Goal: Task Accomplishment & Management: Use online tool/utility

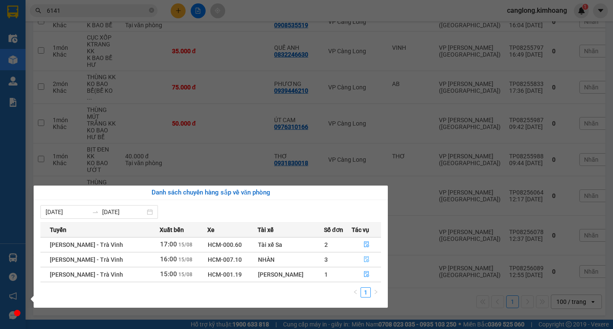
click at [364, 260] on icon "file-done" at bounding box center [366, 260] width 5 height 6
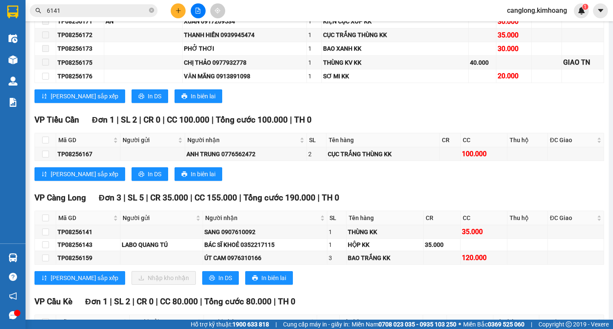
scroll to position [712, 0]
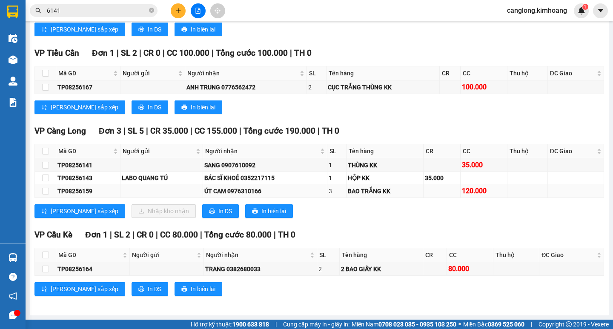
click at [403, 186] on td "BAO TRẮNG KK" at bounding box center [384, 191] width 77 height 14
drag, startPoint x: 546, startPoint y: 51, endPoint x: 543, endPoint y: 31, distance: 19.7
click at [543, 31] on div "[PERSON_NAME] sắp xếp In DS In biên lai" at bounding box center [318, 30] width 569 height 14
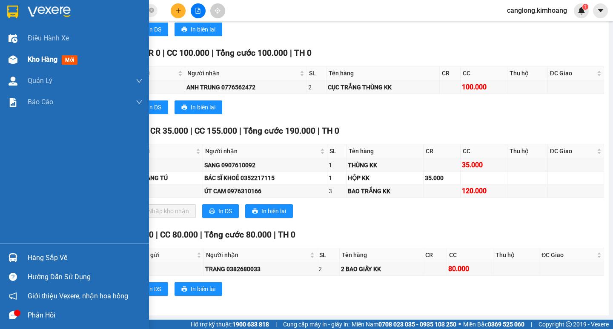
click at [14, 58] on img at bounding box center [13, 59] width 9 height 9
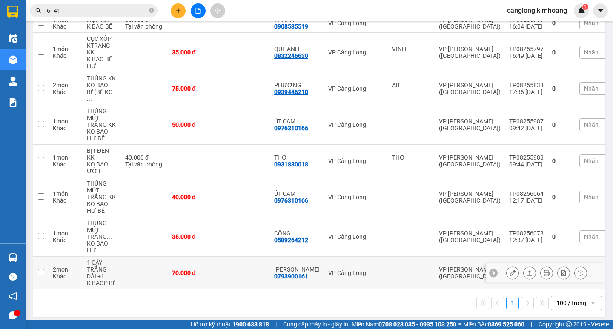
scroll to position [254, 0]
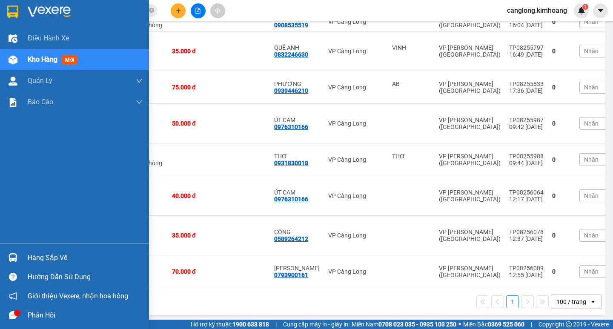
click at [13, 253] on img at bounding box center [13, 257] width 9 height 9
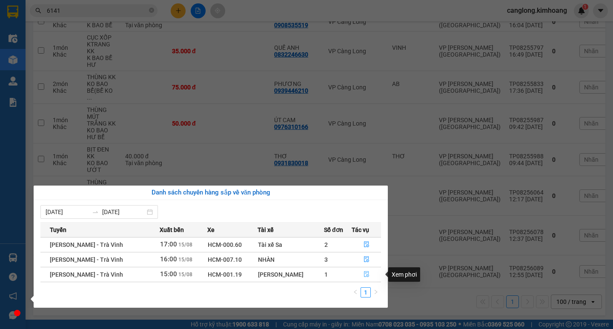
click at [363, 268] on button "button" at bounding box center [366, 275] width 29 height 14
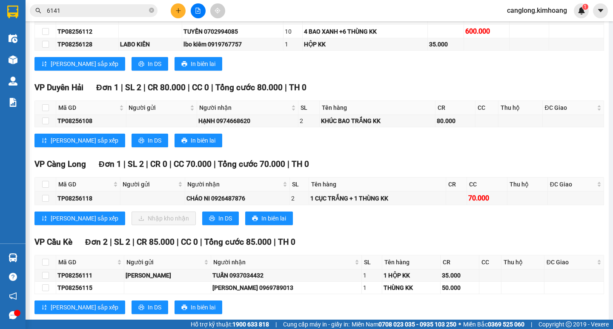
scroll to position [723, 0]
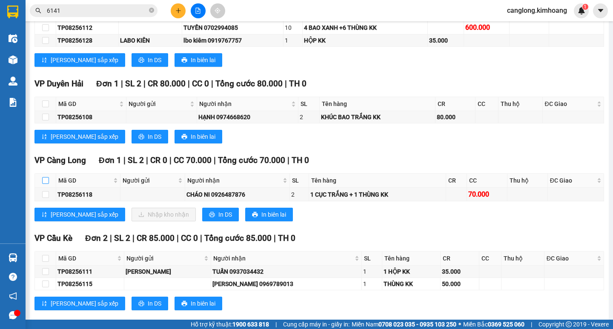
click at [48, 184] on input "checkbox" at bounding box center [45, 180] width 7 height 7
checkbox input "true"
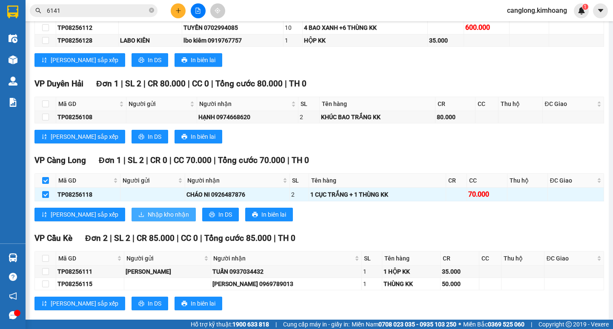
click at [138, 217] on icon "download" at bounding box center [141, 215] width 6 height 6
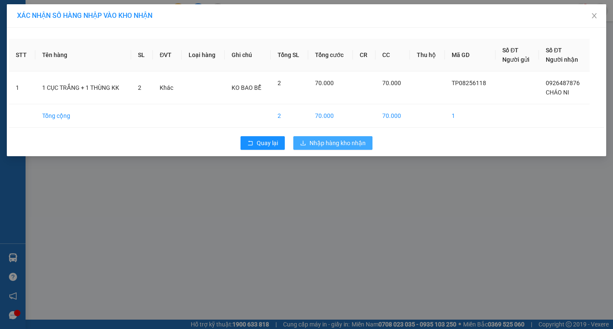
click at [328, 145] on span "Nhập hàng kho nhận" at bounding box center [337, 142] width 56 height 9
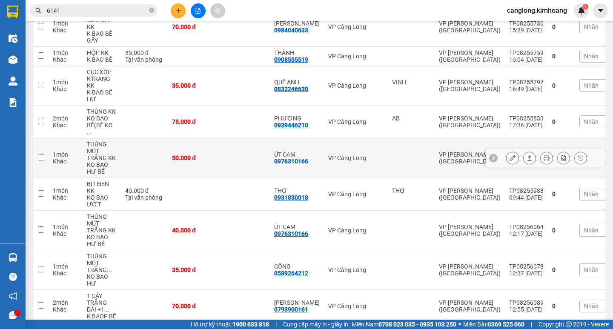
scroll to position [287, 0]
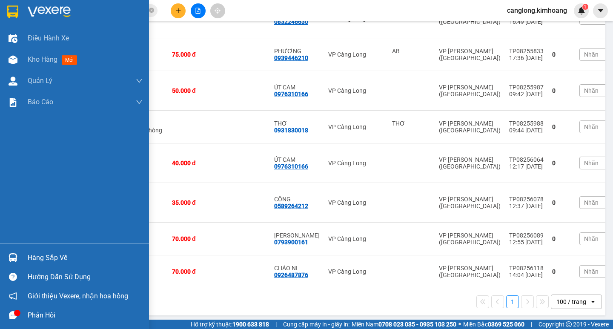
click at [19, 256] on div at bounding box center [13, 257] width 15 height 15
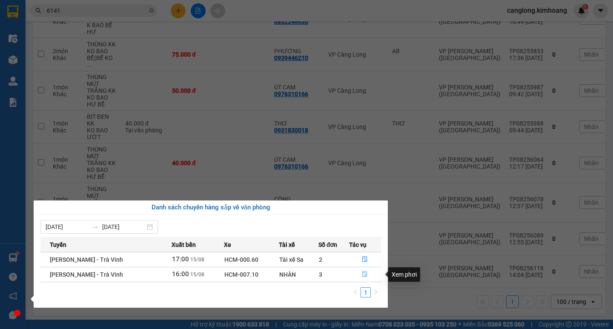
click at [366, 274] on icon "file-done" at bounding box center [365, 275] width 5 height 6
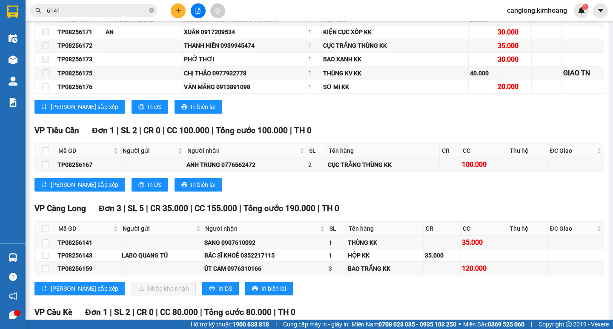
scroll to position [712, 0]
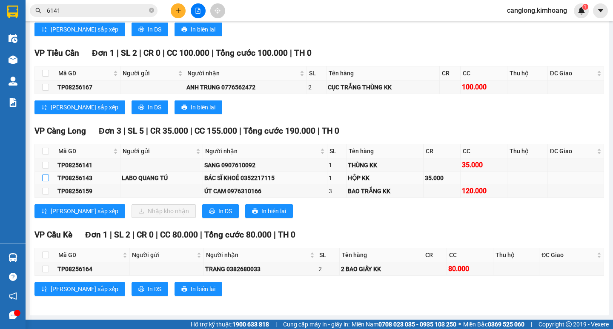
click at [43, 174] on label at bounding box center [45, 177] width 7 height 9
click at [43, 174] on input "checkbox" at bounding box center [45, 177] width 7 height 7
click at [43, 174] on label at bounding box center [45, 177] width 7 height 9
click at [43, 174] on input "checkbox" at bounding box center [45, 177] width 7 height 7
click at [44, 176] on input "checkbox" at bounding box center [45, 177] width 7 height 7
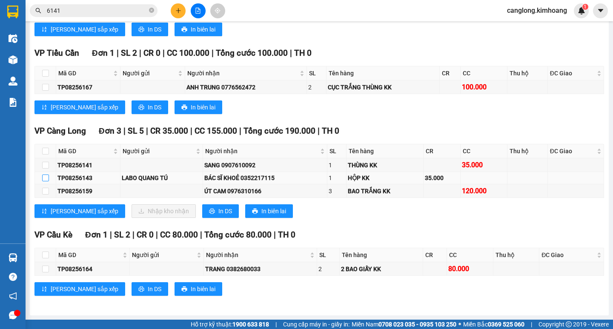
checkbox input "true"
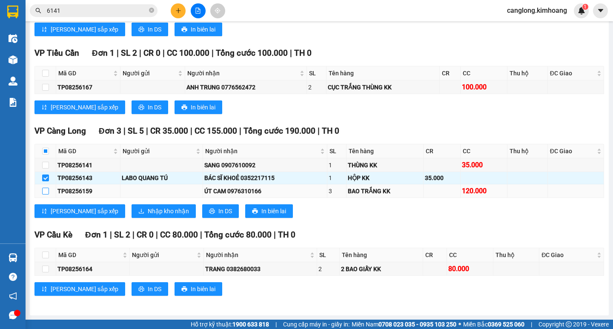
click at [47, 190] on input "checkbox" at bounding box center [45, 191] width 7 height 7
checkbox input "true"
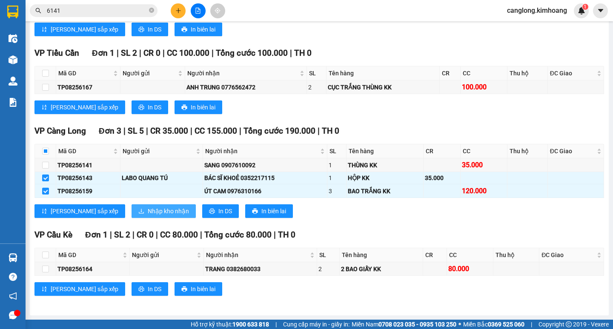
click at [148, 209] on span "Nhập kho nhận" at bounding box center [168, 210] width 41 height 9
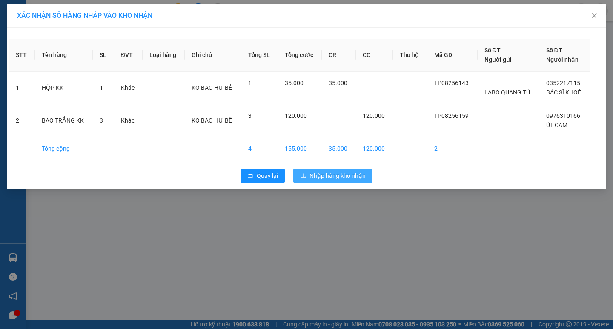
click at [310, 175] on span "Nhập hàng kho nhận" at bounding box center [337, 175] width 56 height 9
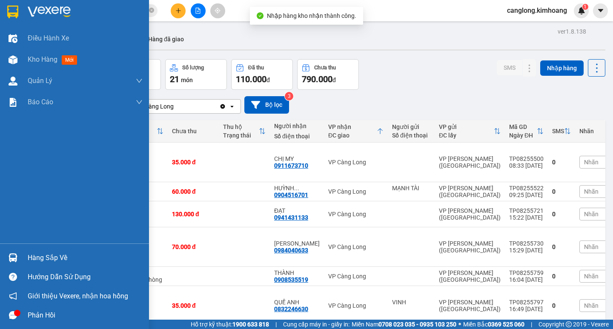
click at [9, 259] on img at bounding box center [13, 257] width 9 height 9
click at [9, 259] on div "Điều hành xe Kho hàng mới Quản [PERSON_NAME] lý chuyến Quản lý khách hàng mới B…" at bounding box center [74, 164] width 149 height 329
click at [16, 258] on img at bounding box center [13, 257] width 9 height 9
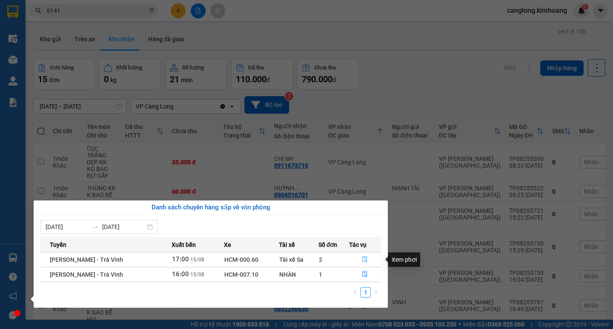
click at [363, 254] on button "button" at bounding box center [364, 260] width 31 height 14
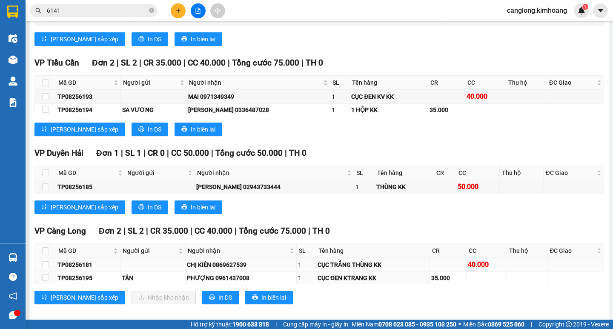
scroll to position [681, 0]
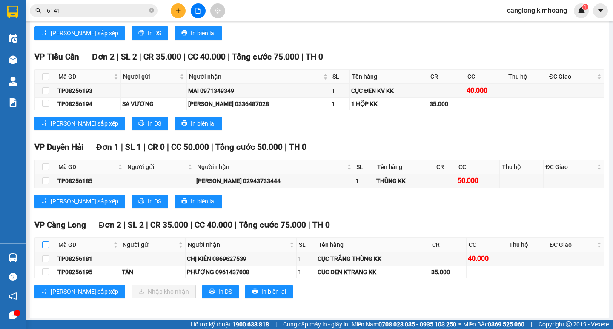
click at [47, 248] on input "checkbox" at bounding box center [45, 244] width 7 height 7
checkbox input "true"
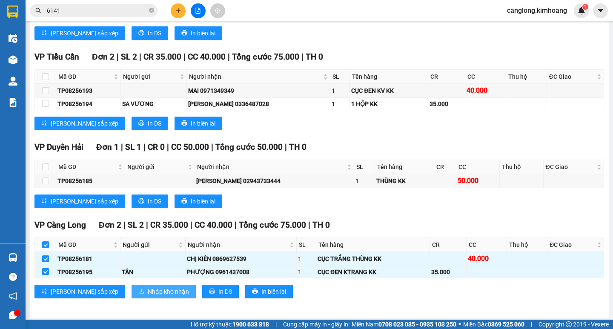
click at [138, 294] on icon "download" at bounding box center [141, 291] width 6 height 6
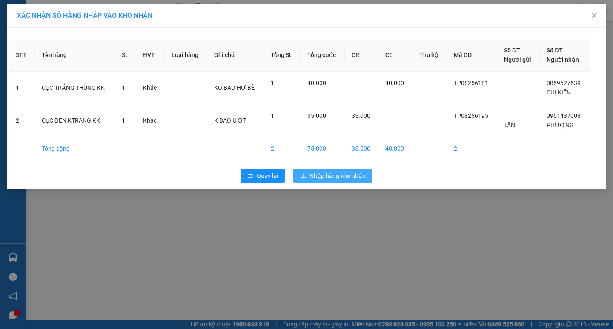
click at [317, 181] on button "Nhập hàng kho nhận" at bounding box center [332, 176] width 79 height 14
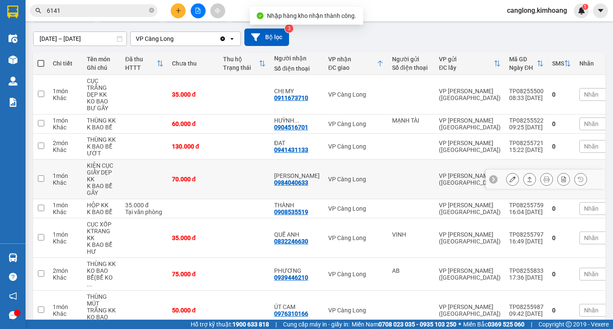
scroll to position [85, 0]
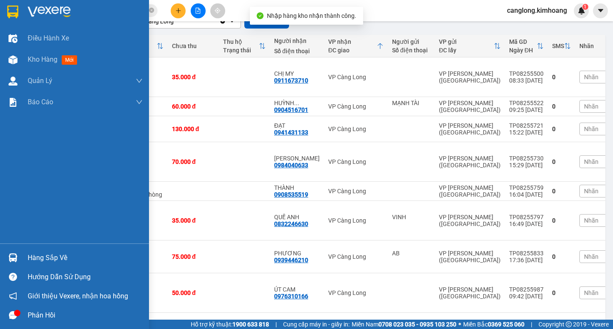
click at [20, 254] on div at bounding box center [13, 257] width 15 height 15
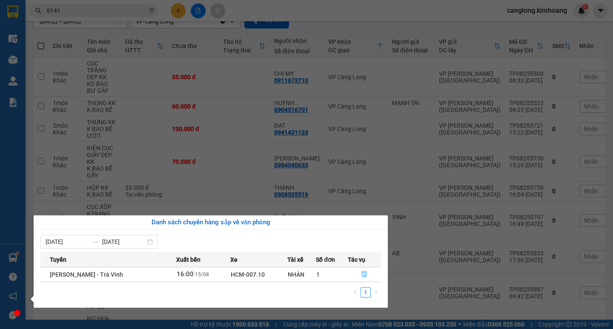
click at [415, 264] on section "Kết quả tìm kiếm ( 25 ) Bộ lọc Mã ĐH Trạng thái Món hàng Thu hộ Tổng cước Chưa …" at bounding box center [306, 164] width 613 height 329
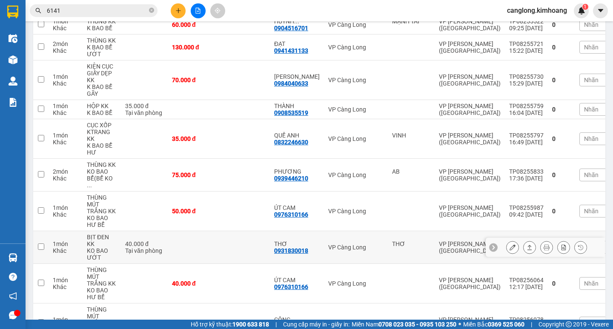
scroll to position [170, 0]
